Goal: Book appointment/travel/reservation

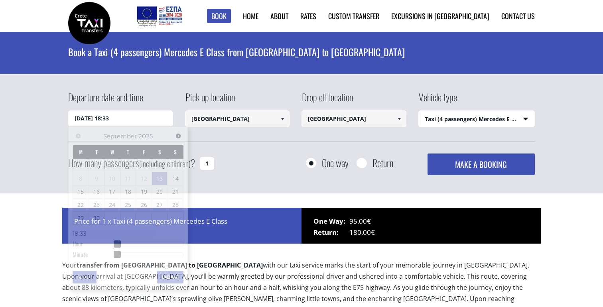
select select "540"
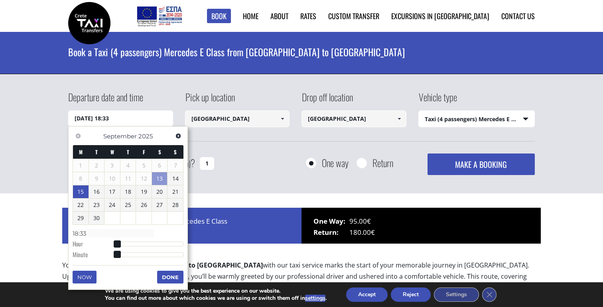
click at [82, 193] on link "15" at bounding box center [81, 192] width 16 height 13
click at [111, 120] on input "[DATE] 00:00" at bounding box center [120, 119] width 105 height 16
type input "[DATE] 01:00"
type input "01:00"
type input "[DATE] 02:00"
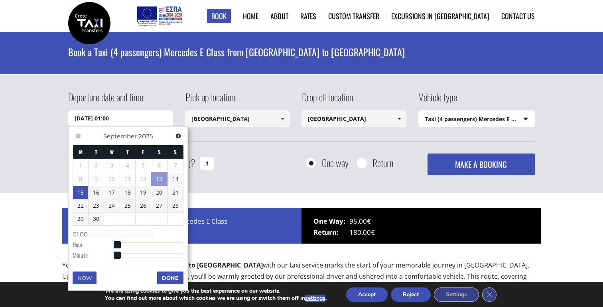
type input "02:00"
type input "[DATE] 03:00"
type input "03:00"
type input "[DATE] 04:00"
type input "04:00"
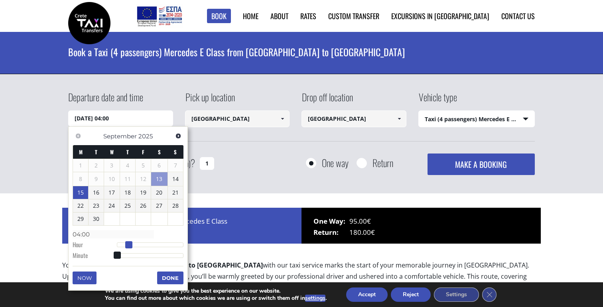
type input "[DATE] 05:00"
type input "05:00"
type input "[DATE] 06:00"
type input "06:00"
type input "[DATE] 07:00"
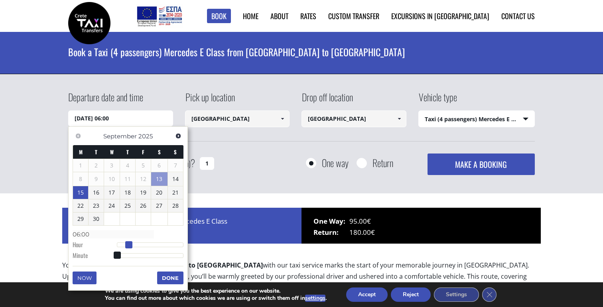
type input "07:00"
type input "[DATE] 09:00"
type input "09:00"
type input "[DATE] 10:00"
type input "10:00"
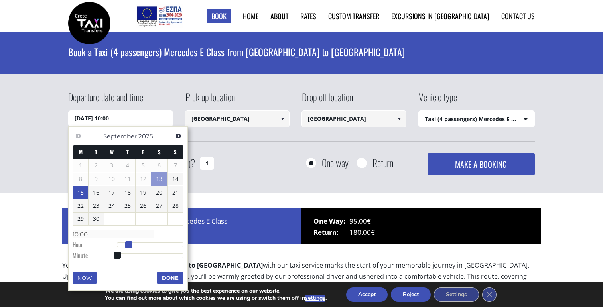
type input "[DATE] 11:00"
type input "11:00"
type input "[DATE] 12:00"
type input "12:00"
type input "[DATE] 13:00"
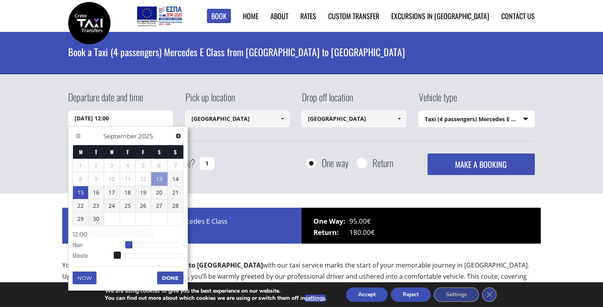
type input "13:00"
type input "[DATE] 14:00"
type input "14:00"
type input "[DATE] 15:00"
type input "15:00"
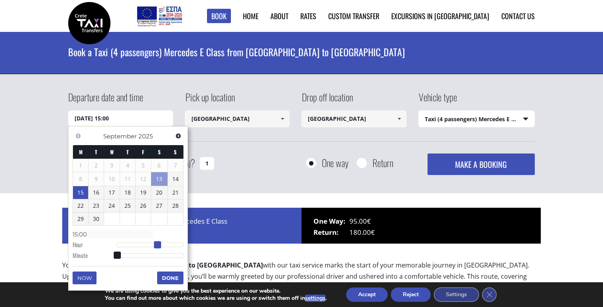
type input "[DATE] 16:00"
type input "16:00"
type input "[DATE] 17:00"
type input "17:00"
drag, startPoint x: 119, startPoint y: 245, endPoint x: 168, endPoint y: 245, distance: 49.1
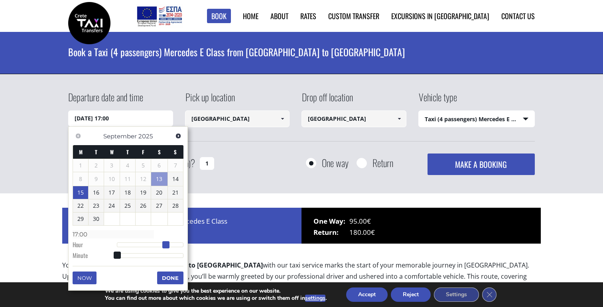
click at [168, 245] on span at bounding box center [165, 244] width 7 height 7
click at [173, 279] on button "Done" at bounding box center [170, 278] width 26 height 13
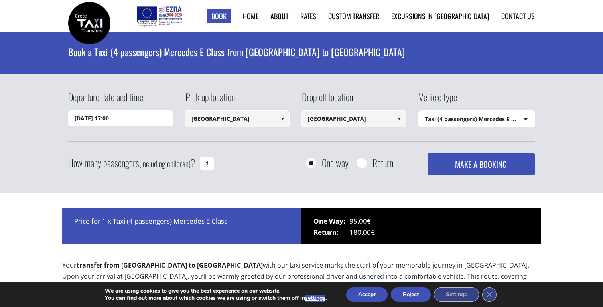
click at [357, 121] on input "[GEOGRAPHIC_DATA]" at bounding box center [354, 119] width 105 height 17
click at [441, 123] on select "Select vehicle type Taxi (4 passengers) Mercedes E Class Mini Van (7 passengers…" at bounding box center [477, 119] width 116 height 17
click at [419, 111] on select "Select vehicle type Taxi (4 passengers) Mercedes E Class Mini Van (7 passengers…" at bounding box center [477, 119] width 116 height 17
drag, startPoint x: 210, startPoint y: 164, endPoint x: 194, endPoint y: 164, distance: 16.8
click at [194, 164] on div "How many passengers (including children) ? 1" at bounding box center [150, 164] width 164 height 20
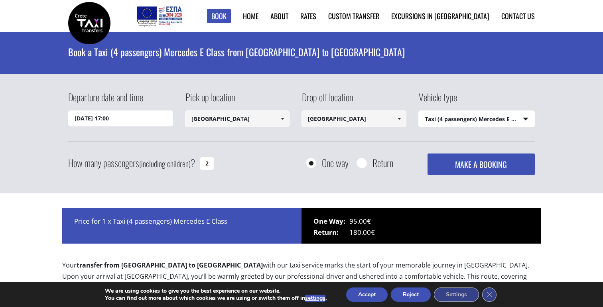
type input "2"
click at [421, 141] on div "Departure date and time [DATE] 17:00 Pick up location [GEOGRAPHIC_DATA] Select …" at bounding box center [301, 115] width 467 height 51
click at [461, 165] on button "MAKE A BOOKING" at bounding box center [481, 165] width 107 height 22
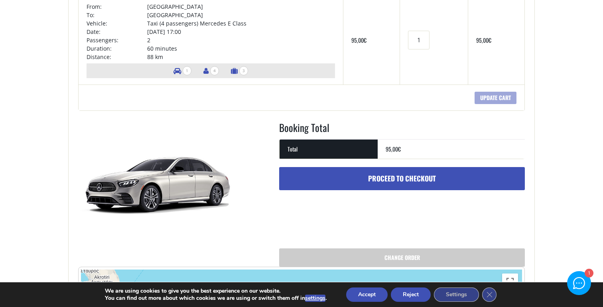
scroll to position [181, 0]
